Goal: Information Seeking & Learning: Understand process/instructions

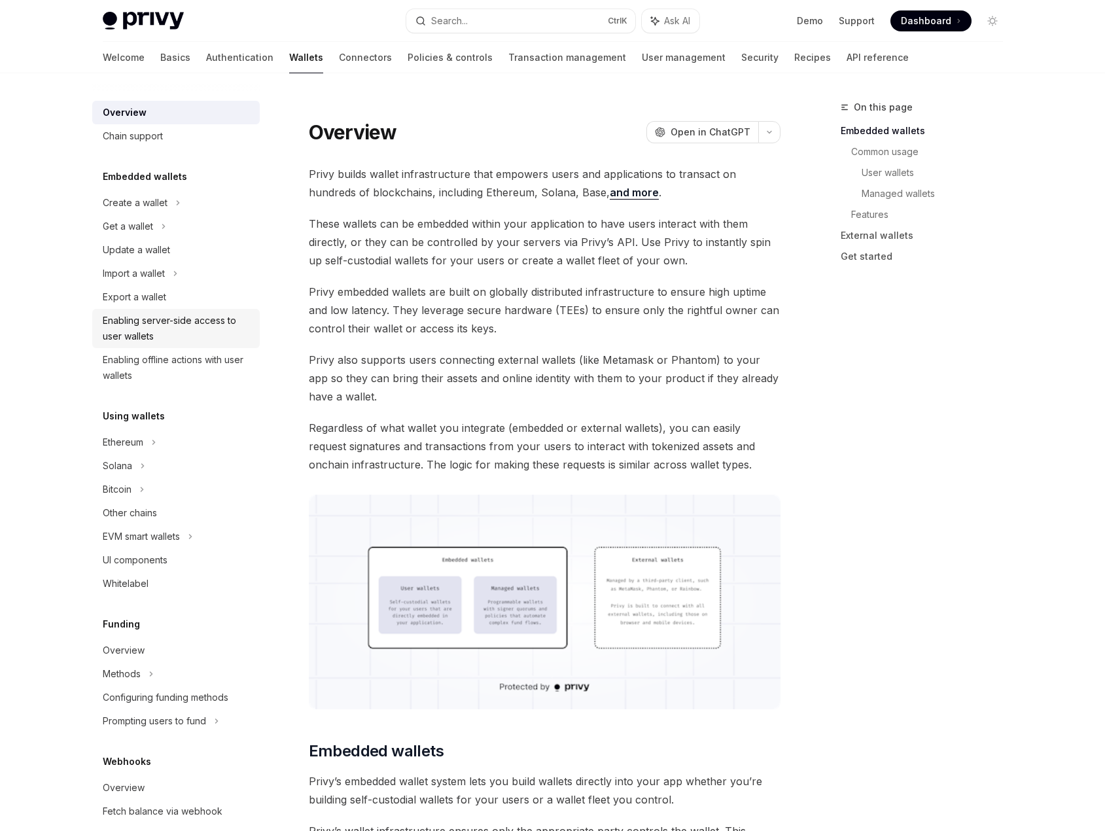
click at [209, 341] on div "Enabling server-side access to user wallets" at bounding box center [177, 328] width 149 height 31
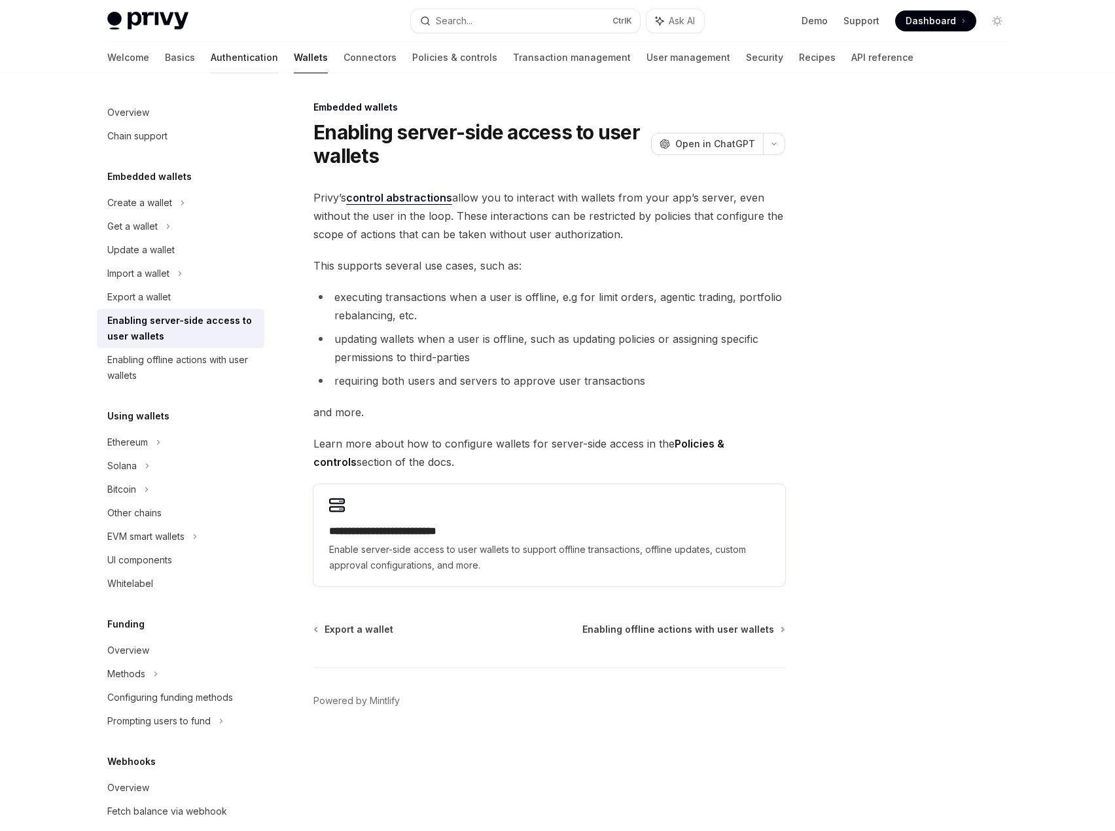
click at [211, 51] on link "Authentication" at bounding box center [244, 57] width 67 height 31
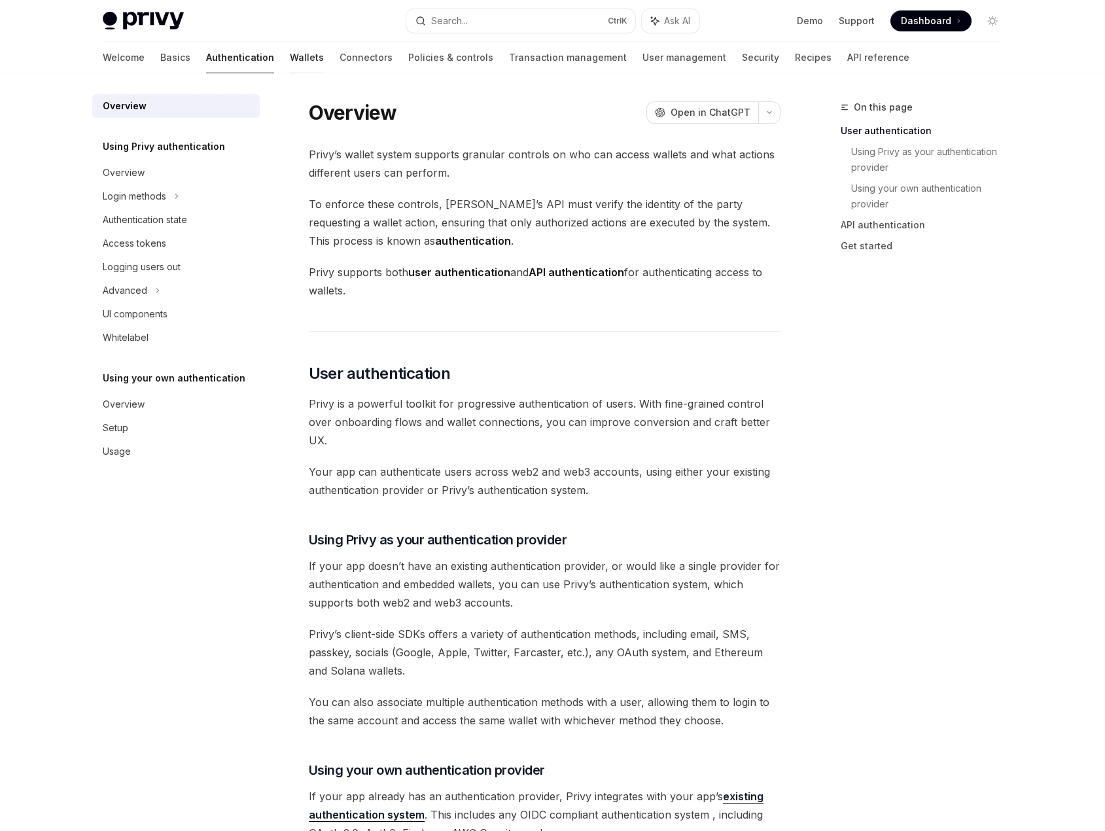
click at [290, 62] on link "Wallets" at bounding box center [307, 57] width 34 height 31
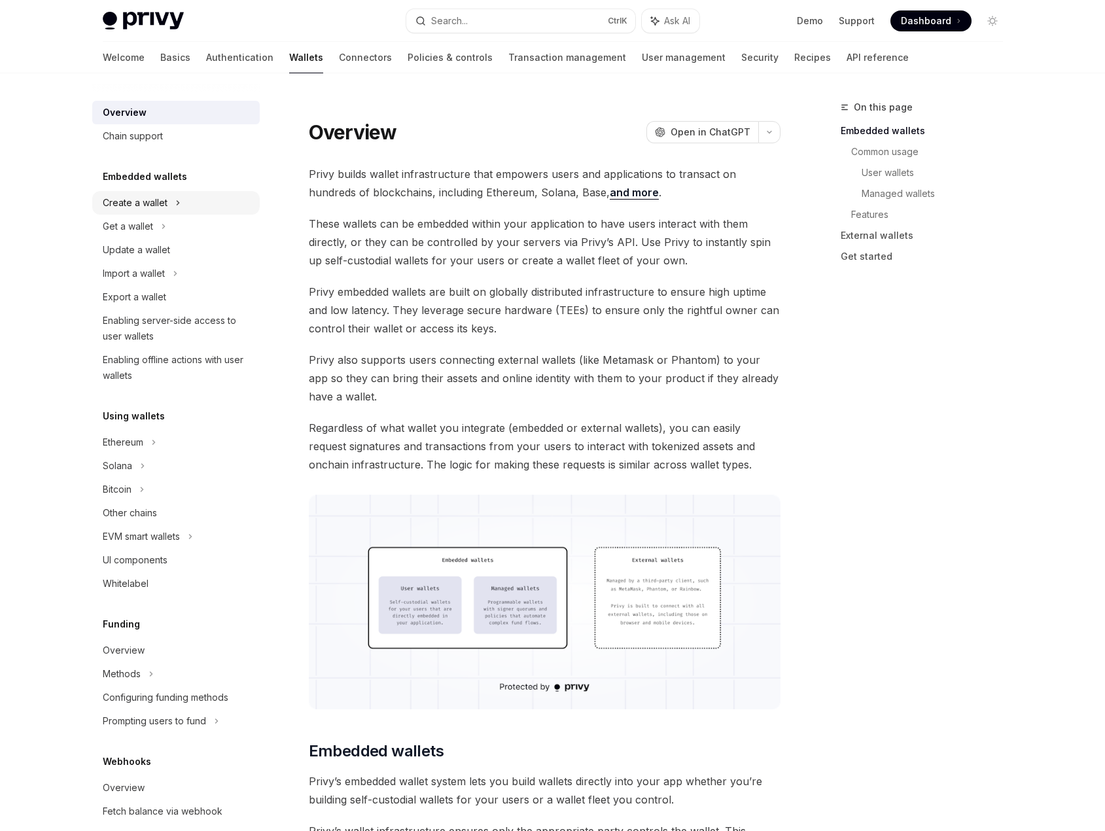
click at [181, 205] on div "Create a wallet" at bounding box center [176, 203] width 168 height 24
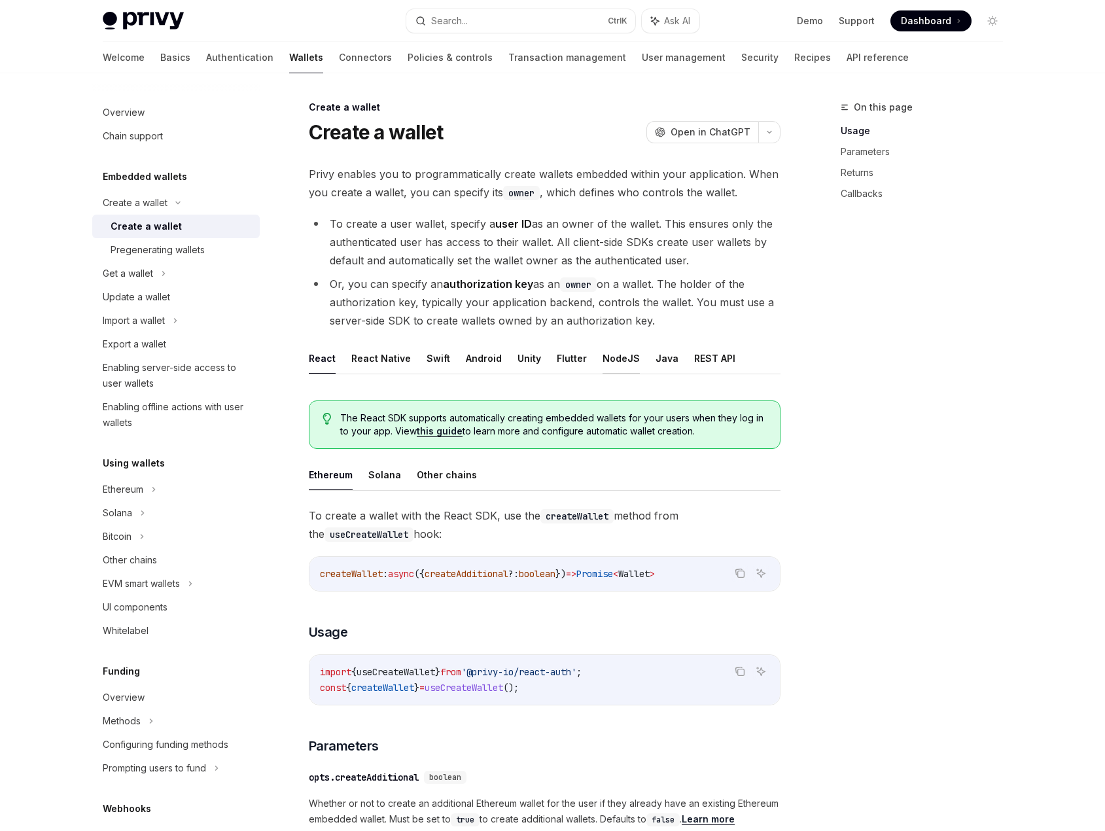
click at [612, 350] on button "NodeJS" at bounding box center [621, 358] width 37 height 31
type textarea "*"
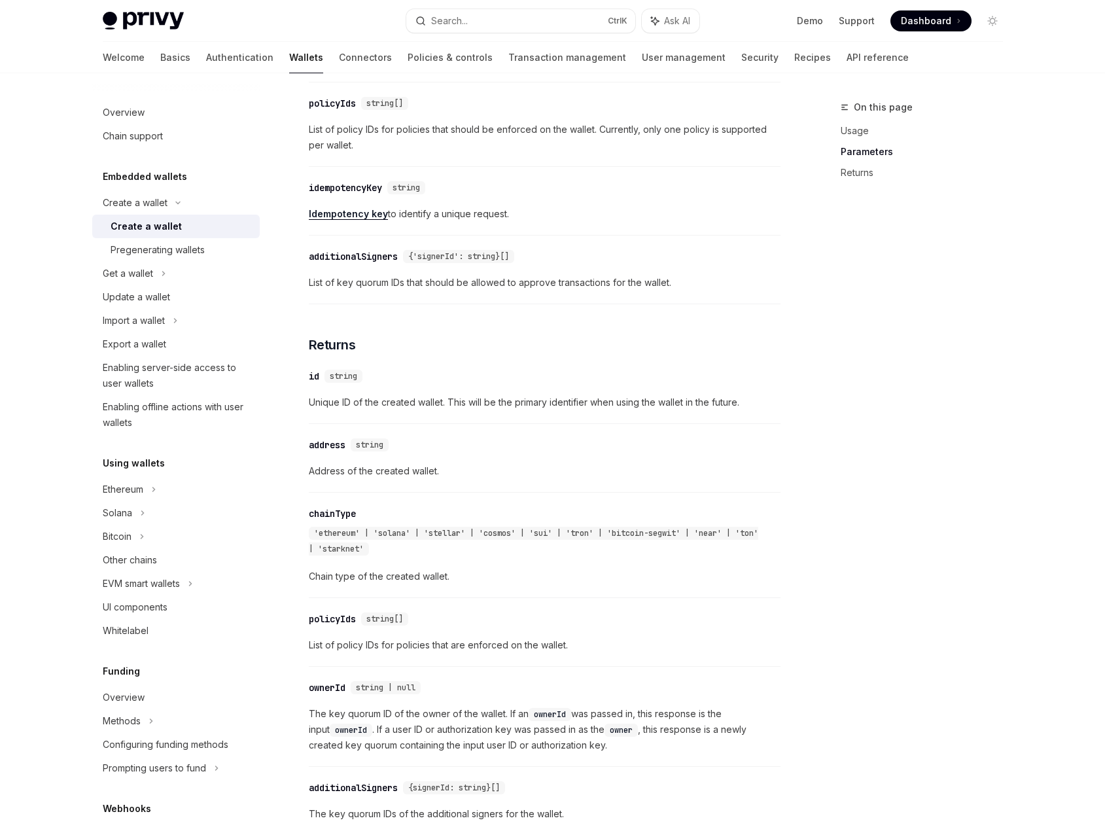
scroll to position [1254, 0]
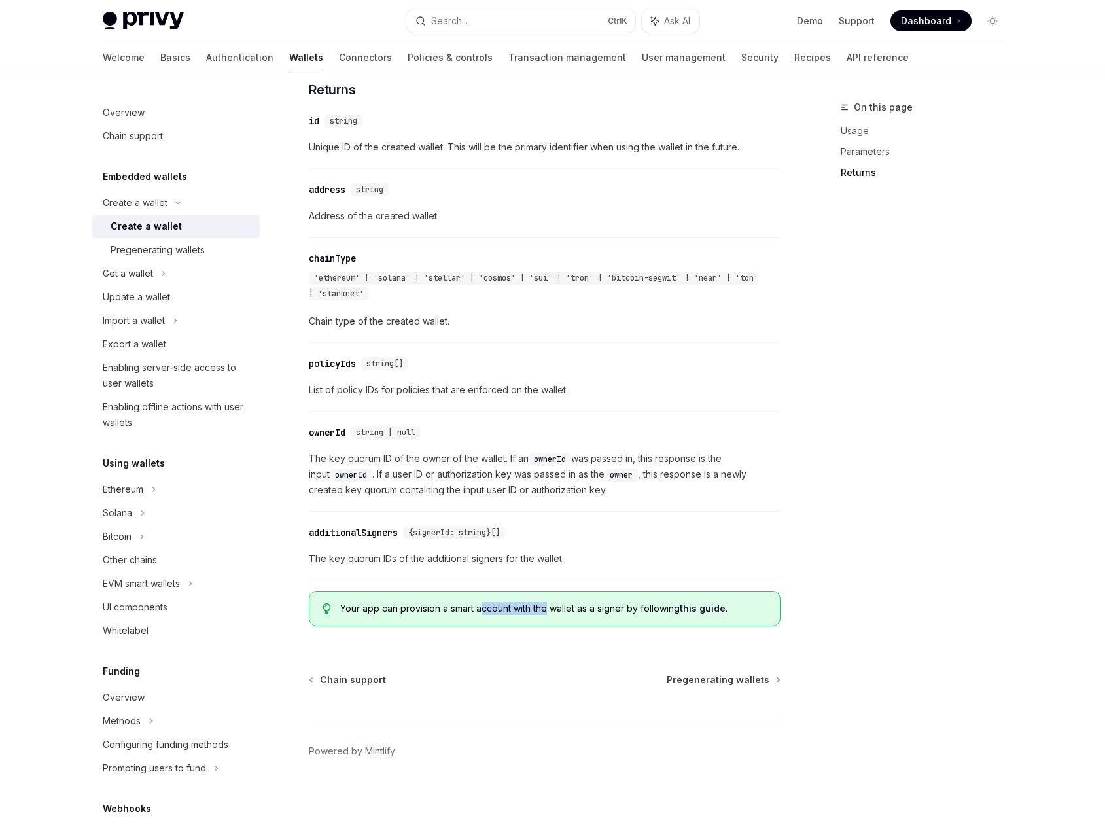
drag, startPoint x: 492, startPoint y: 611, endPoint x: 575, endPoint y: 622, distance: 83.1
click at [550, 619] on div "Your app can provision a smart account with the wallet as a signer by following…" at bounding box center [545, 608] width 472 height 35
click at [607, 565] on span "The key quorum IDs of the additional signers for the wallet." at bounding box center [545, 559] width 472 height 16
